Goal: Find specific page/section: Find specific page/section

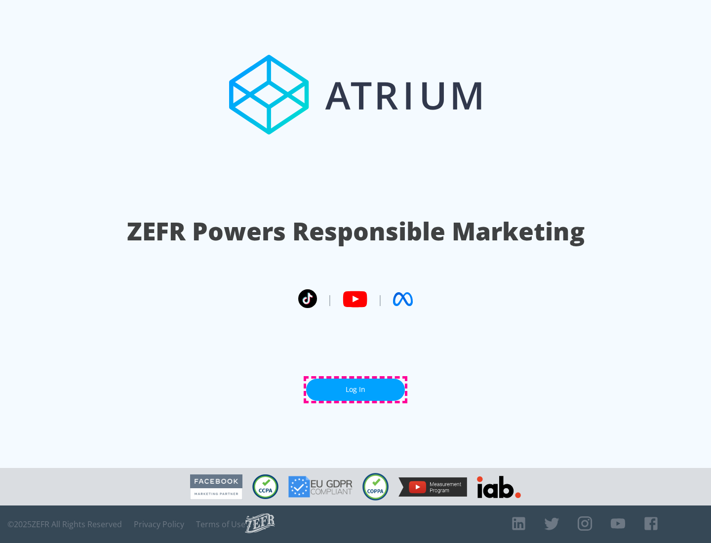
click at [356, 390] on link "Log In" at bounding box center [355, 390] width 99 height 22
